Goal: Browse casually

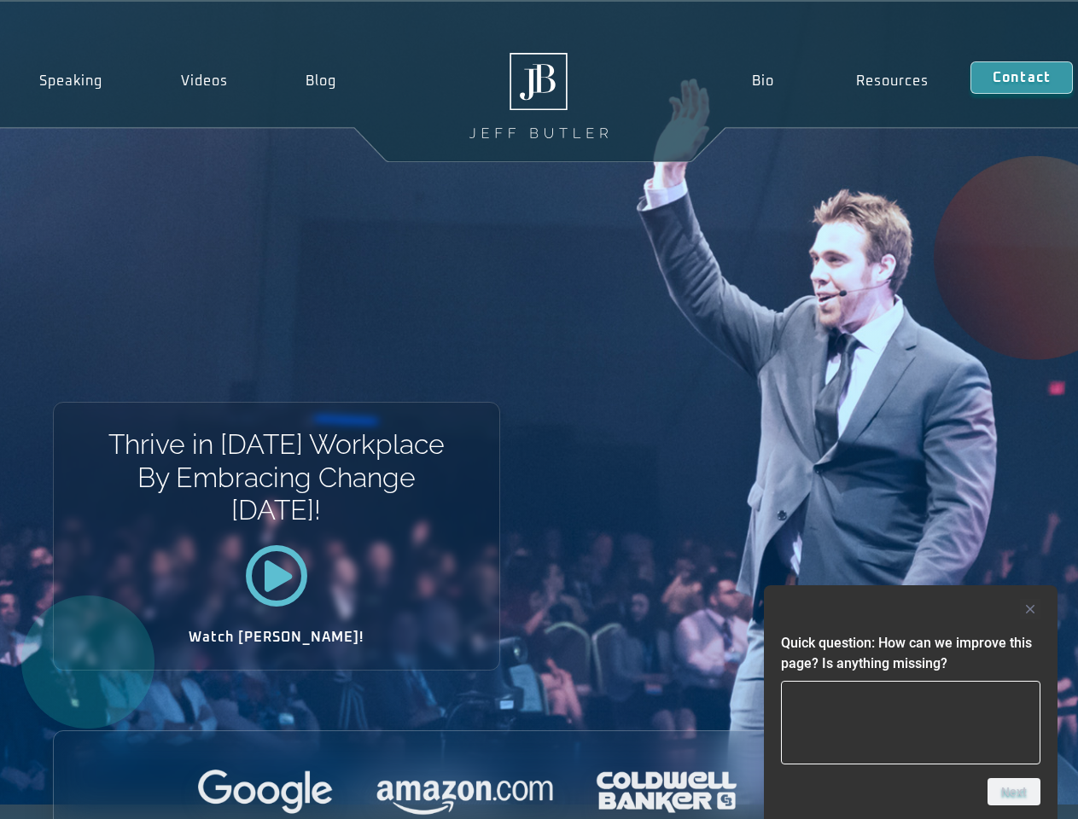
click at [539, 410] on div "Thrive in [DATE] Workplace By Embracing Change [DATE]! Watch [PERSON_NAME]!" at bounding box center [539, 403] width 1078 height 803
click at [911, 609] on div at bounding box center [911, 609] width 260 height 20
click at [1014, 792] on div at bounding box center [539, 793] width 971 height 47
